Goal: Information Seeking & Learning: Find specific fact

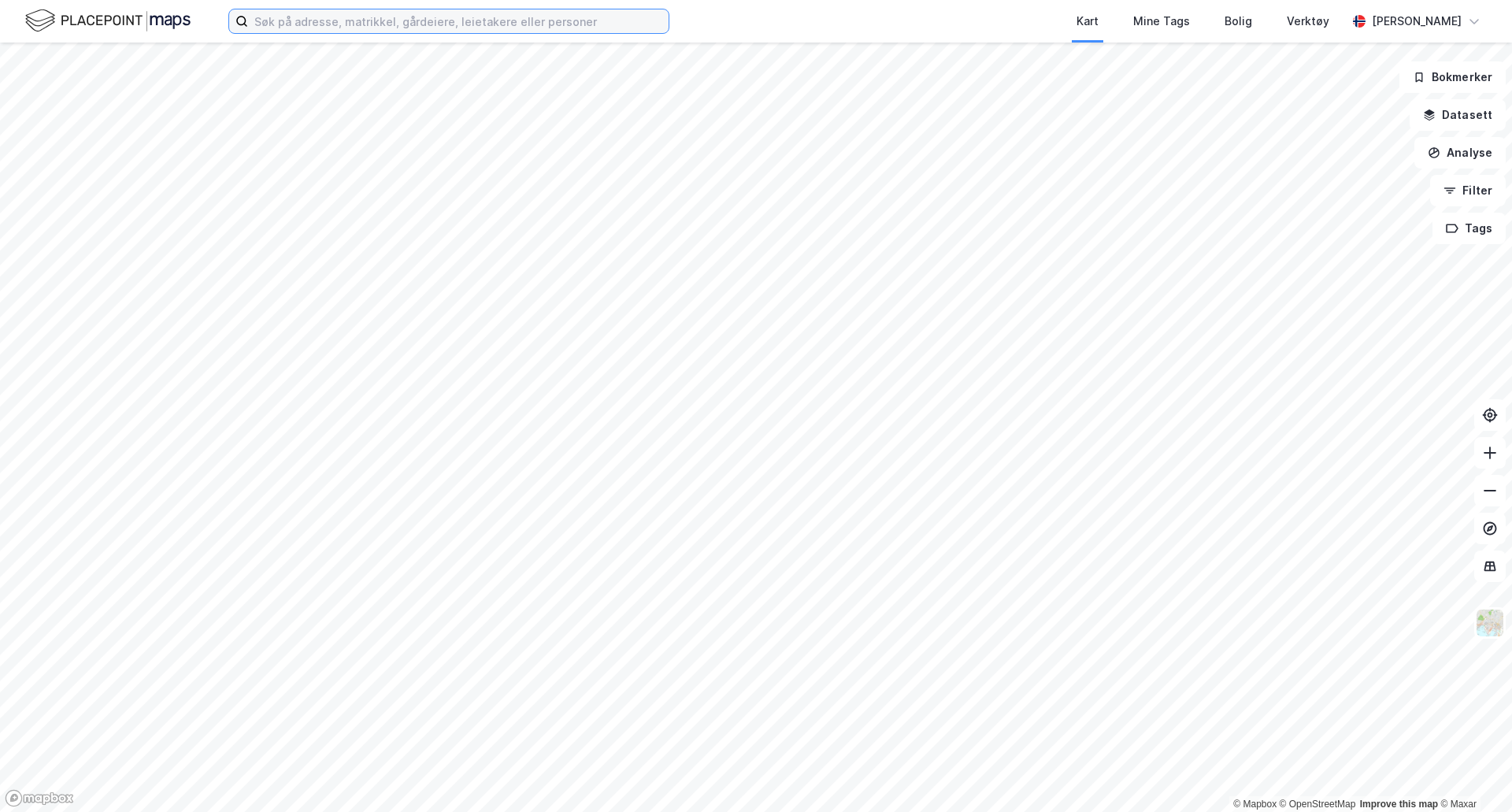
click at [331, 26] on input at bounding box center [458, 21] width 421 height 24
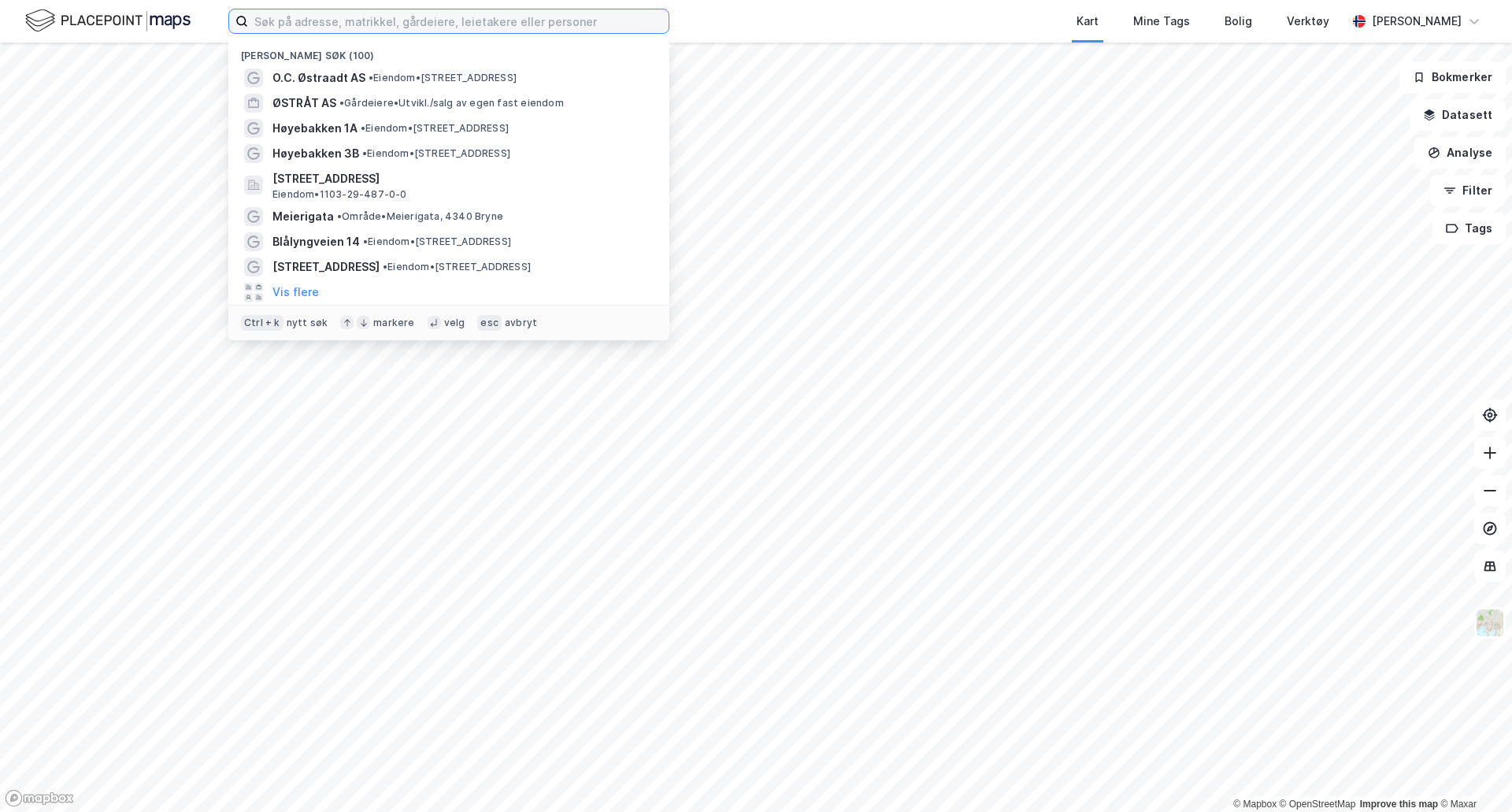
paste input "[PERSON_NAME] AS"
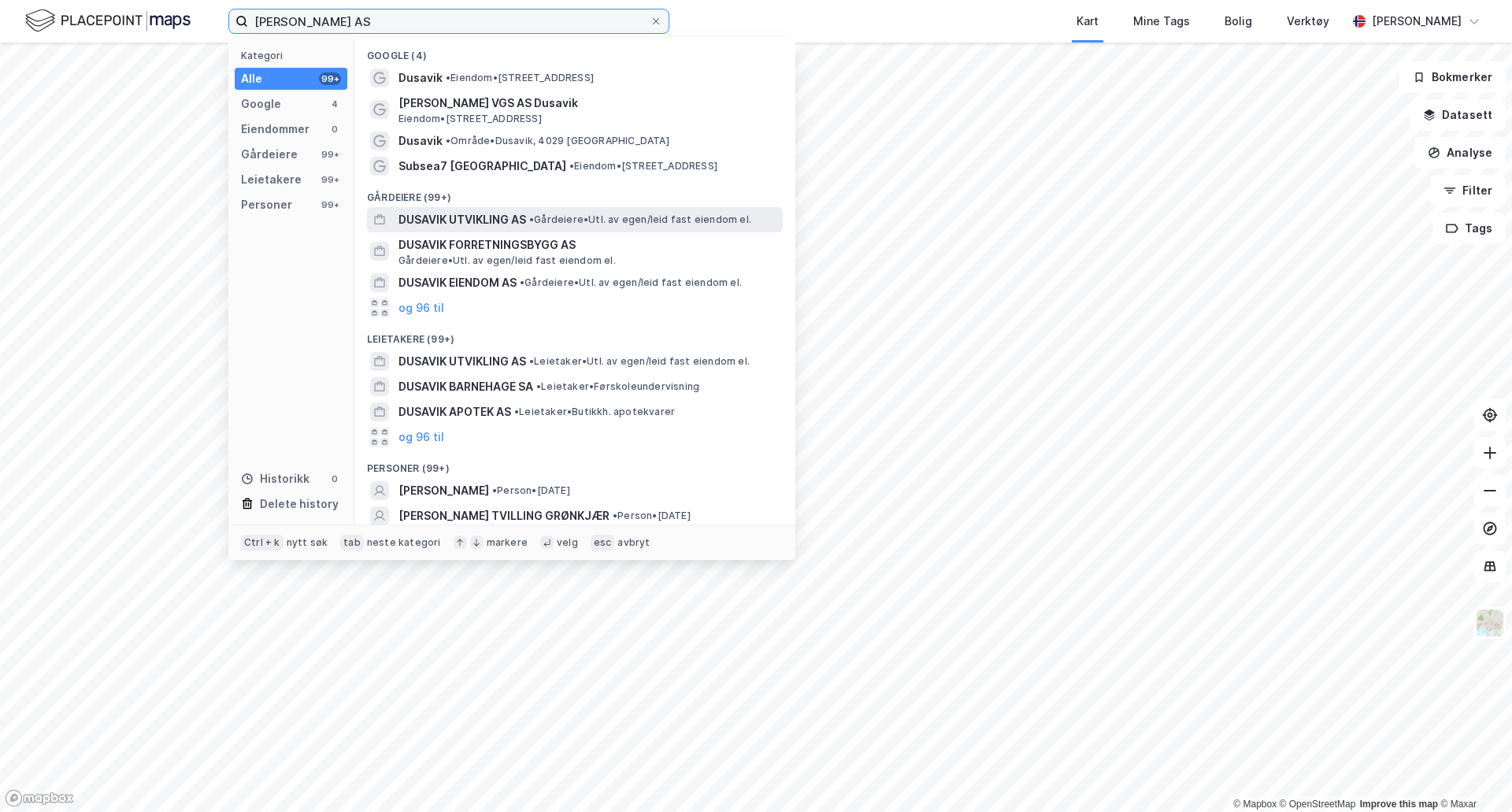
type input "[PERSON_NAME] AS"
click at [562, 218] on span "• Gårdeiere • Utl. av egen/leid fast eiendom el." at bounding box center [640, 219] width 222 height 12
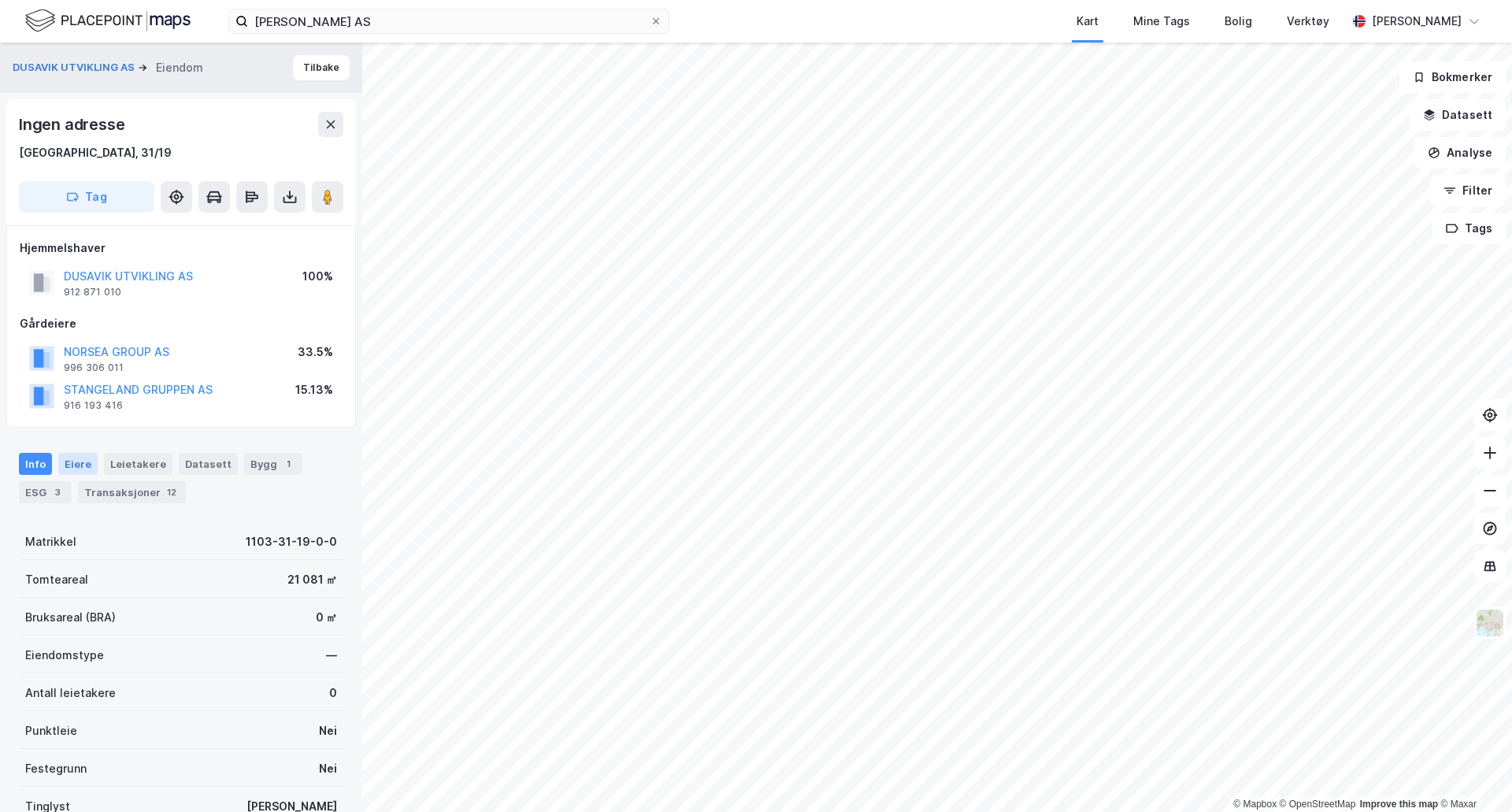
click at [91, 459] on div "Eiere" at bounding box center [77, 463] width 39 height 22
